Goal: Information Seeking & Learning: Learn about a topic

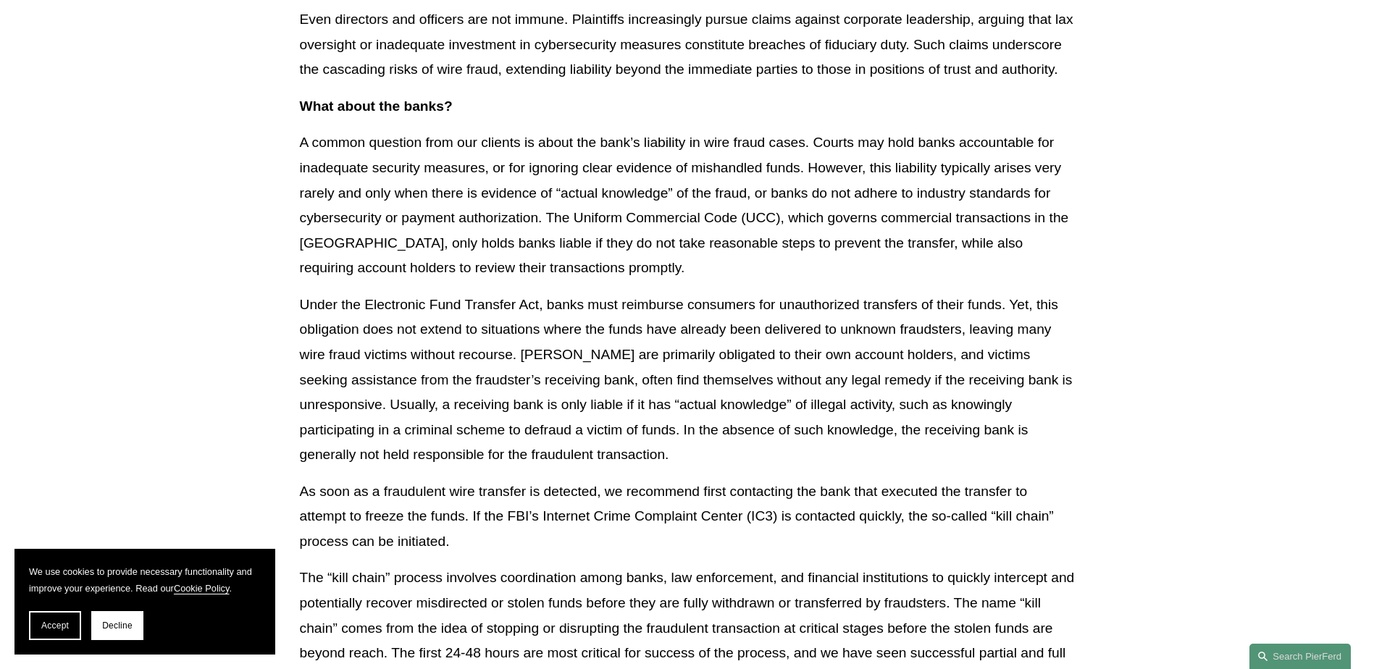
scroll to position [2608, 0]
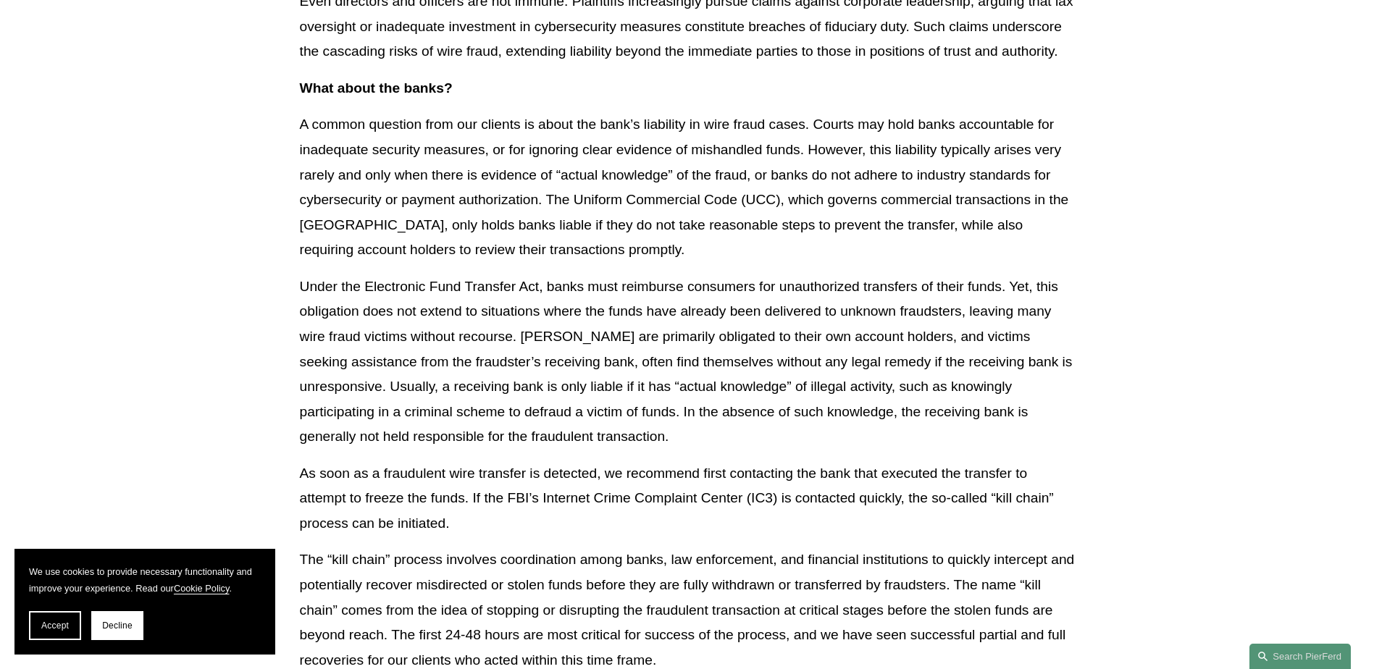
click at [1002, 298] on p "Under the Electronic Fund Transfer Act, banks must reimburse consumers for unau…" at bounding box center [687, 362] width 775 height 175
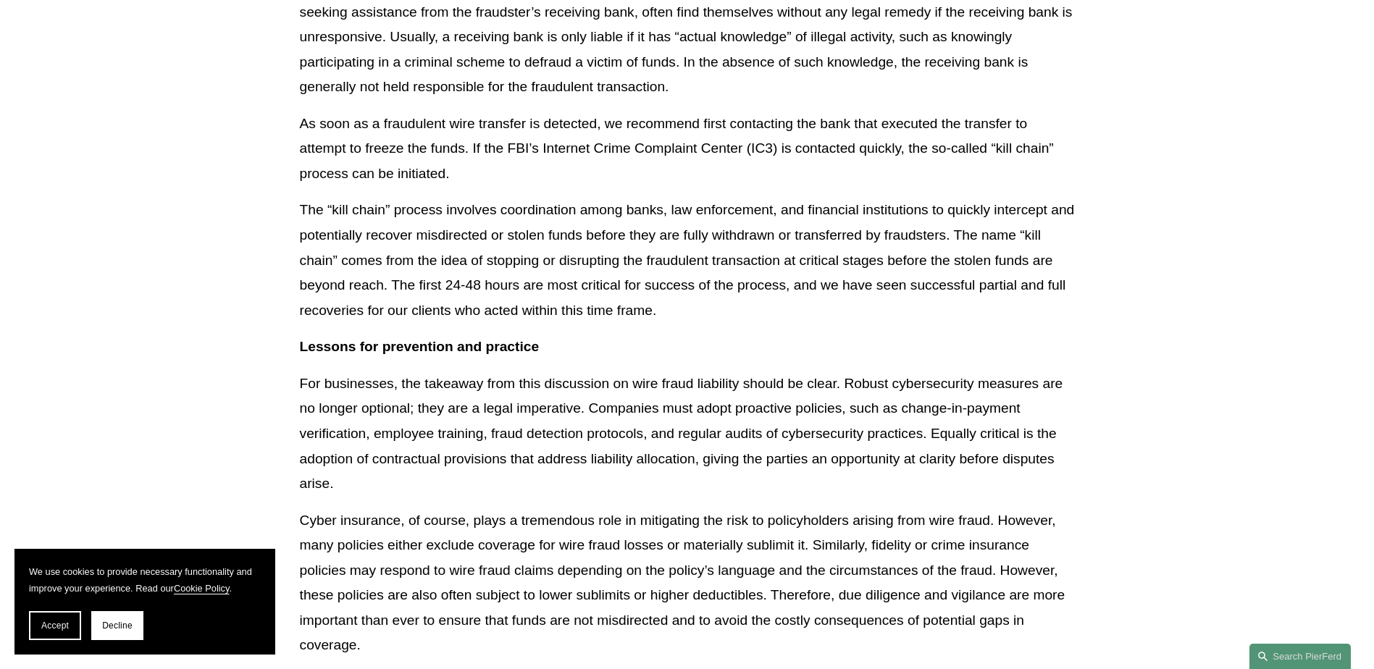
scroll to position [2970, 0]
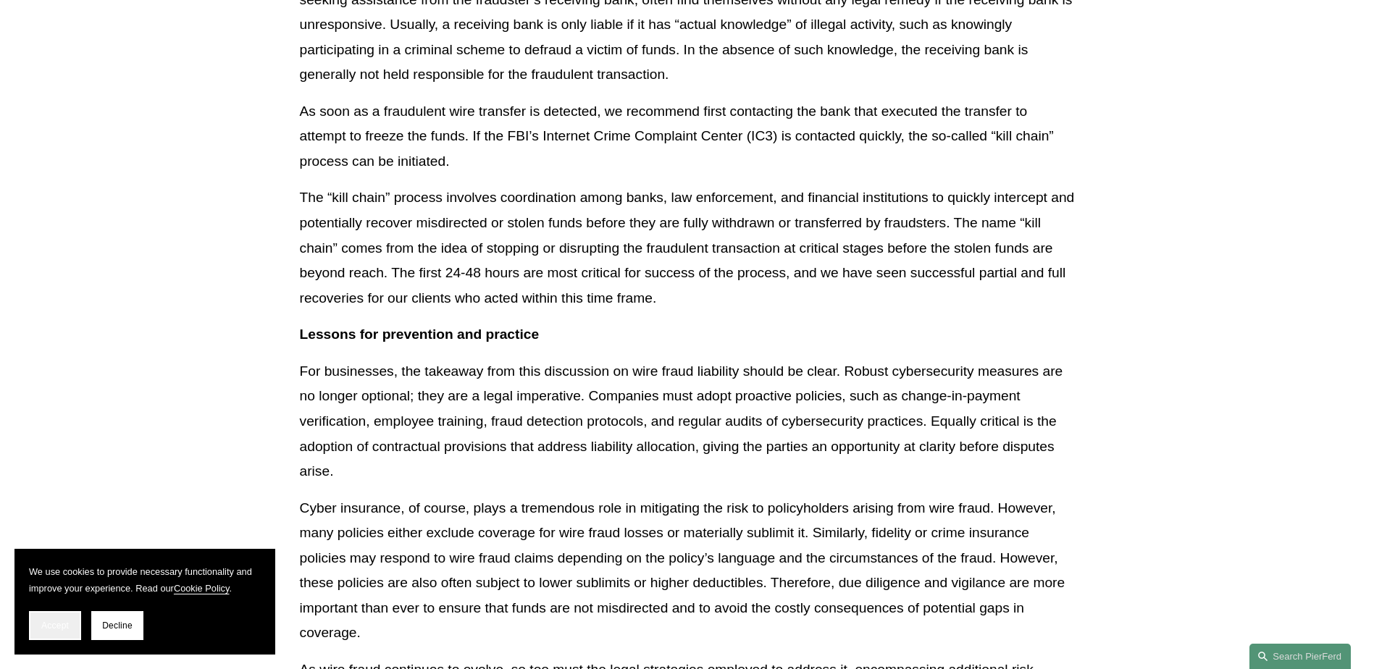
click at [45, 620] on button "Accept" at bounding box center [55, 625] width 52 height 29
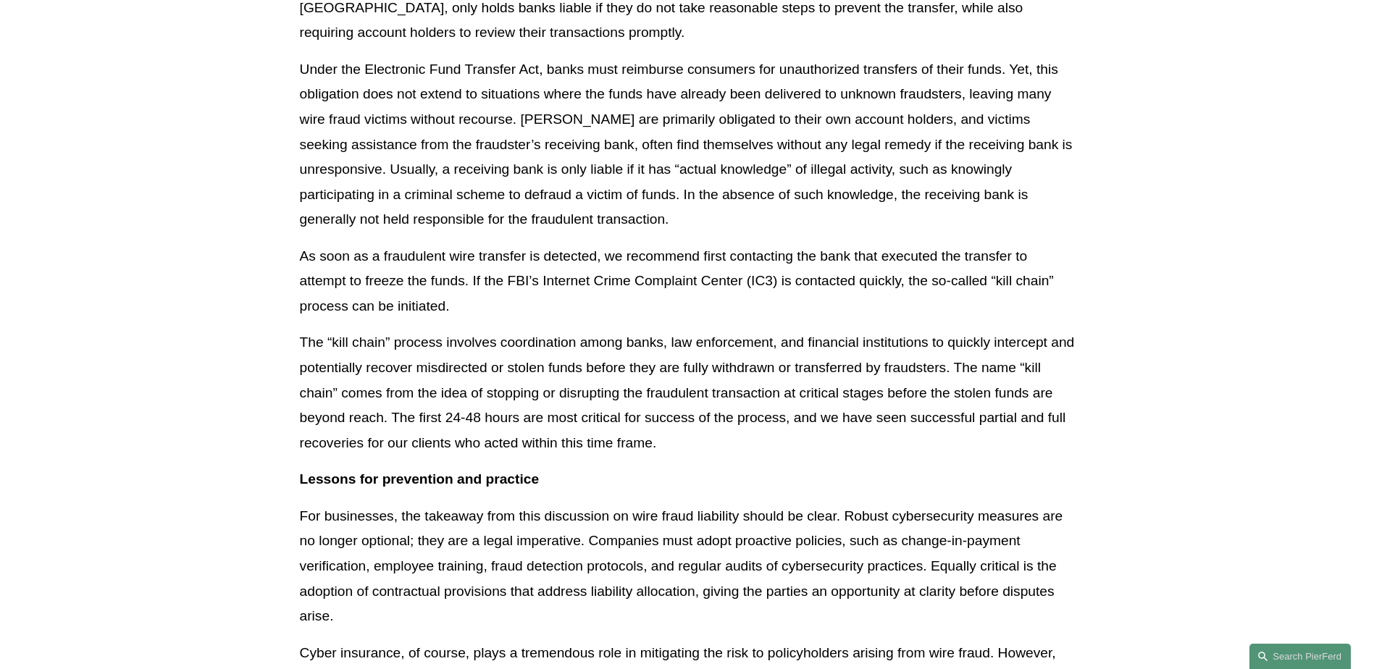
scroll to position [2680, 0]
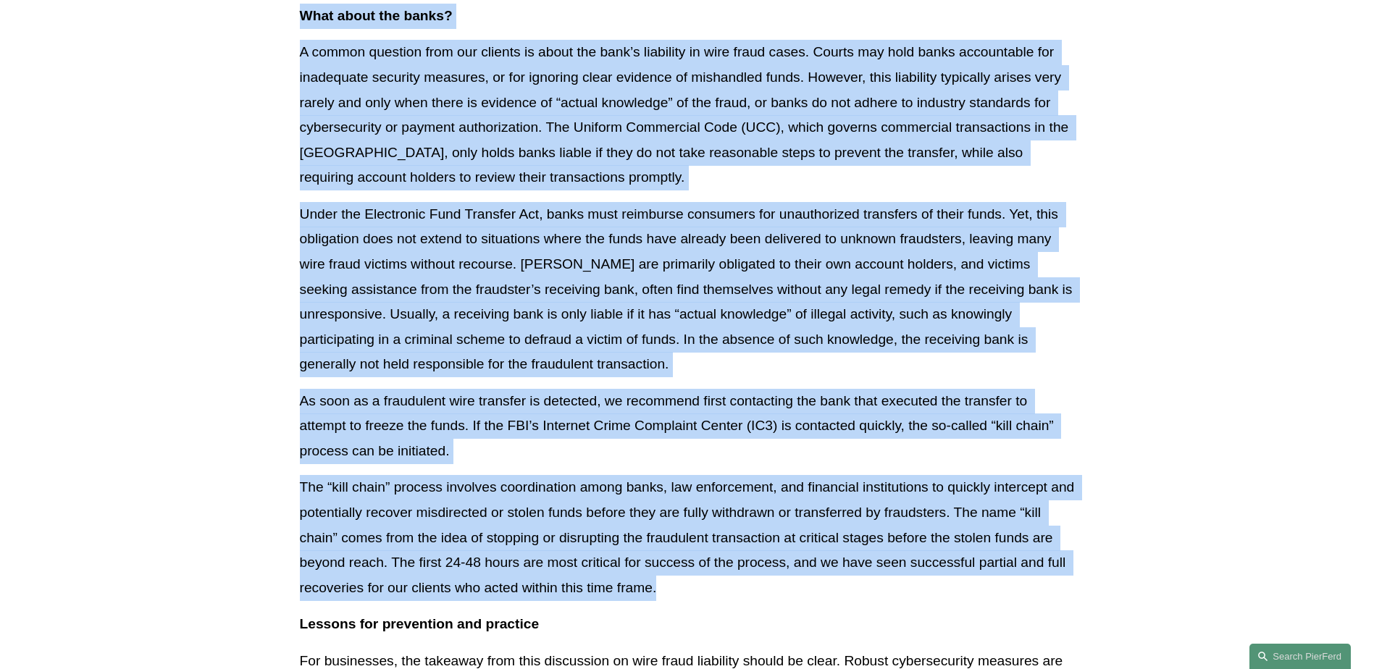
drag, startPoint x: 661, startPoint y: 590, endPoint x: 282, endPoint y: 28, distance: 678.2
drag, startPoint x: 282, startPoint y: 28, endPoint x: 180, endPoint y: 114, distance: 134.1
drag, startPoint x: 680, startPoint y: 587, endPoint x: 266, endPoint y: 22, distance: 700.0
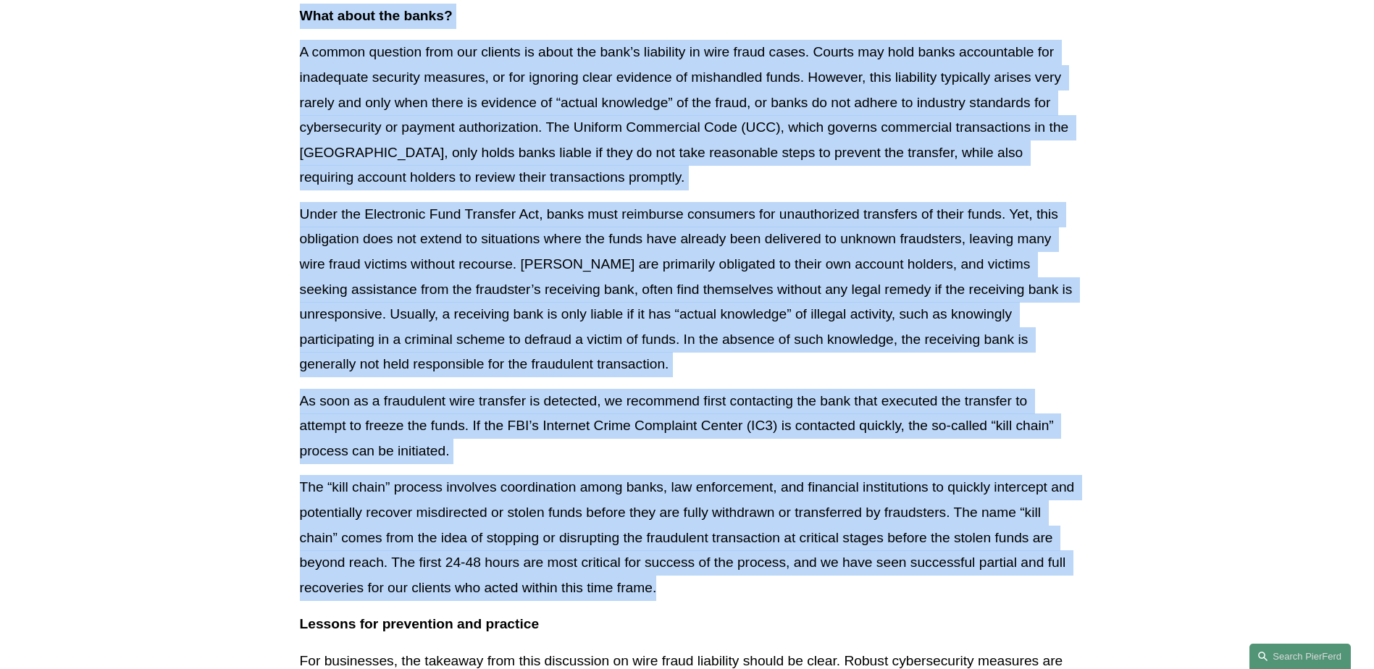
drag, startPoint x: 266, startPoint y: 22, endPoint x: 443, endPoint y: 116, distance: 199.9
copy div "Lore ipsum dol sitam? C adipis elitsedd eius tem incidid ut labor etd magn’a en…"
